Goal: Information Seeking & Learning: Compare options

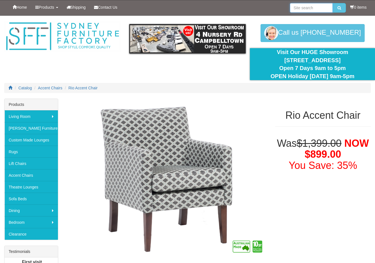
click at [307, 9] on input "search" at bounding box center [311, 8] width 43 height 10
type input "[GEOGRAPHIC_DATA]"
click at [333, 3] on button "submit" at bounding box center [339, 8] width 13 height 10
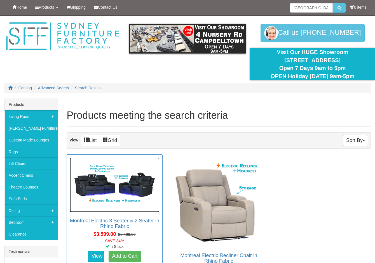
click at [123, 186] on img at bounding box center [115, 184] width 90 height 55
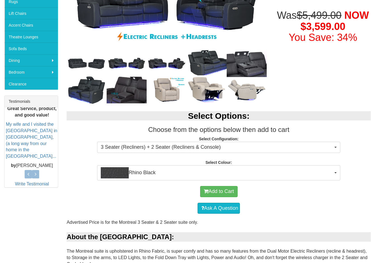
scroll to position [140, 0]
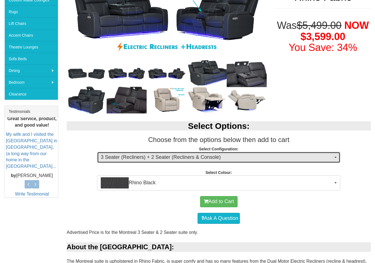
click at [136, 156] on span "3 Seater (Recliners) + 2 Seater (Recliners & Console)" at bounding box center [217, 157] width 232 height 7
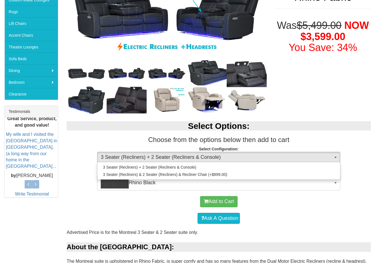
click at [369, 153] on p "Select Configuration: 3 Seater (Recliners) + 2 Seater (Recliners & Console) 3 S…" at bounding box center [219, 153] width 304 height 15
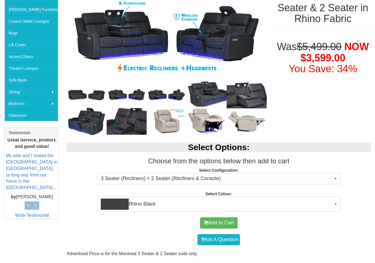
scroll to position [0, 0]
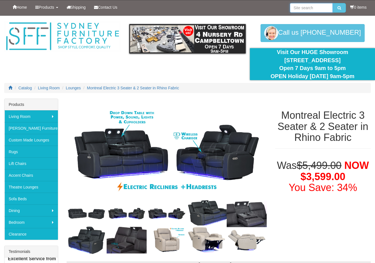
click at [305, 9] on input "search" at bounding box center [311, 8] width 43 height 10
type input "bayview"
click at [333, 3] on button "submit" at bounding box center [339, 8] width 13 height 10
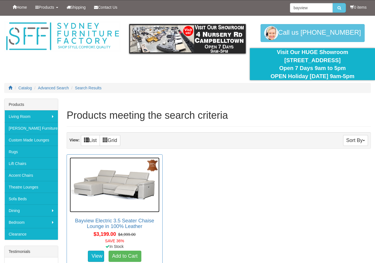
click at [103, 177] on img at bounding box center [115, 184] width 90 height 55
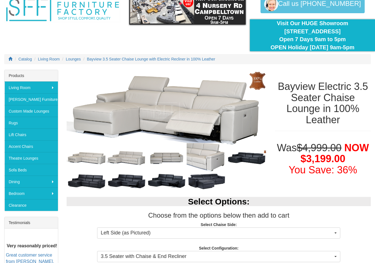
scroll to position [28, 0]
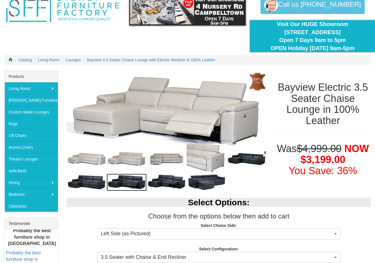
click at [119, 178] on img at bounding box center [127, 182] width 40 height 17
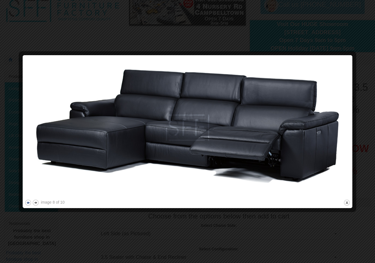
click at [28, 202] on button "previous" at bounding box center [28, 202] width 7 height 7
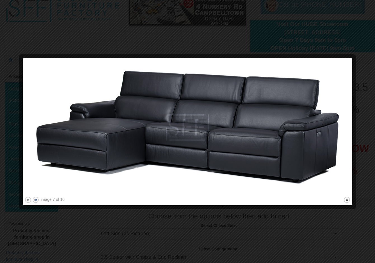
click at [35, 200] on button "next" at bounding box center [35, 199] width 7 height 7
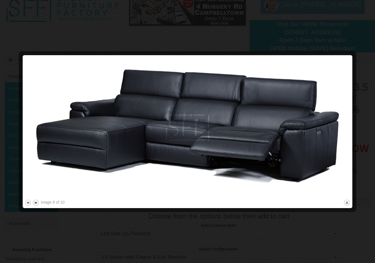
click at [35, 200] on button "next" at bounding box center [35, 202] width 7 height 7
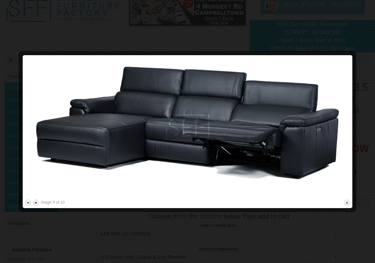
click at [35, 200] on button "next" at bounding box center [35, 202] width 7 height 7
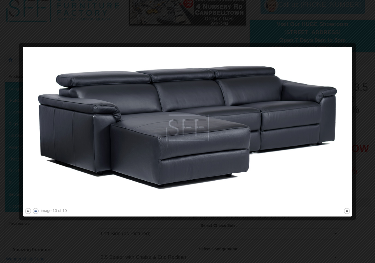
click at [35, 200] on img at bounding box center [188, 128] width 326 height 158
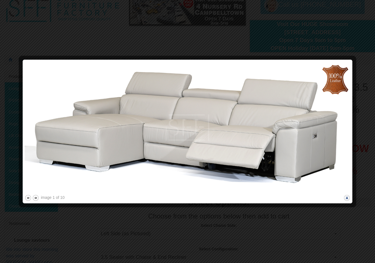
click at [347, 199] on button "close" at bounding box center [347, 197] width 7 height 7
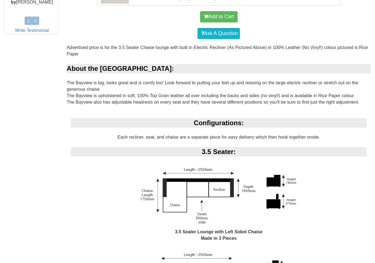
scroll to position [420, 0]
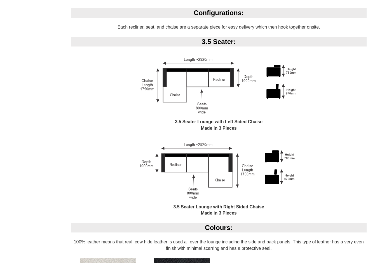
click at [198, 82] on img at bounding box center [219, 86] width 168 height 66
click at [191, 76] on img at bounding box center [219, 86] width 168 height 66
drag, startPoint x: 186, startPoint y: 74, endPoint x: 209, endPoint y: 92, distance: 28.6
drag, startPoint x: 209, startPoint y: 92, endPoint x: 97, endPoint y: 121, distance: 115.5
click at [97, 121] on div "3.5 Seater Lounge with Left Sided Chaise Made in 3 Pieces" at bounding box center [219, 95] width 296 height 85
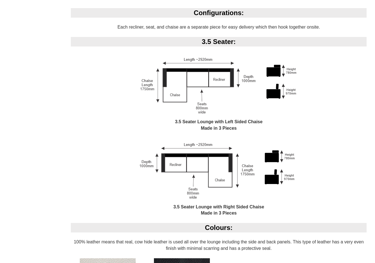
click at [202, 158] on img at bounding box center [219, 171] width 168 height 66
